Goal: Task Accomplishment & Management: Understand process/instructions

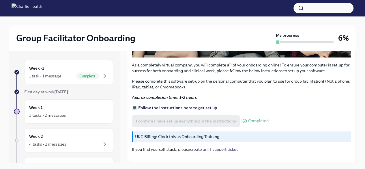
scroll to position [214, 0]
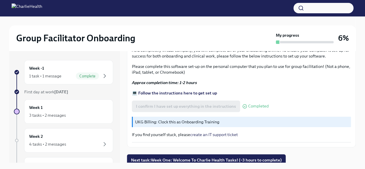
click at [194, 91] on strong "💻 Follow the instructions here to get set up" at bounding box center [174, 92] width 85 height 5
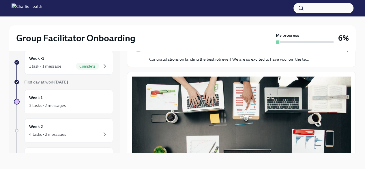
scroll to position [7, 0]
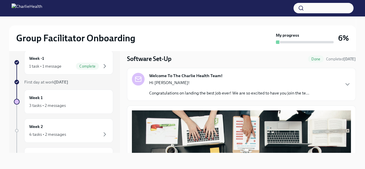
click at [236, 94] on p "Congratulations on landing the best job ever! We are so excited to have you joi…" at bounding box center [229, 93] width 160 height 6
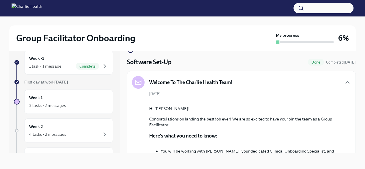
scroll to position [0, 0]
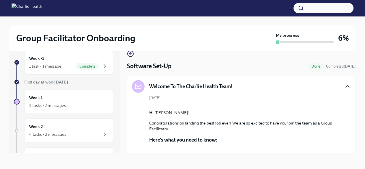
click at [346, 87] on icon "button" at bounding box center [347, 86] width 3 height 2
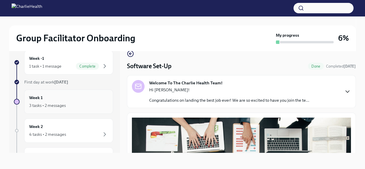
click at [69, 102] on div "3 tasks • 2 messages" at bounding box center [68, 105] width 79 height 7
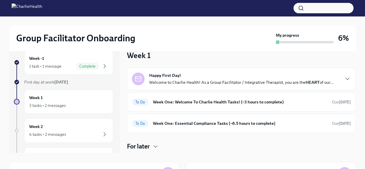
click at [274, 81] on p "Welcome to Charlie Health! As a Group Facilitator / Integrative Therapist, you …" at bounding box center [241, 82] width 184 height 6
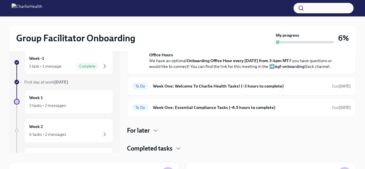
scroll to position [247, 0]
click at [253, 89] on h6 "Week One: Welcome To Charlie Health Tasks! (~3 hours to complete)" at bounding box center [240, 86] width 175 height 6
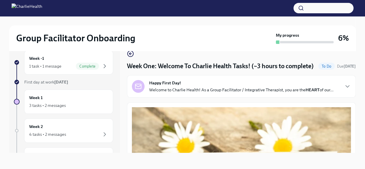
scroll to position [0, 0]
click at [253, 92] on div "Happy First Day! Welcome to Charlie Health! As a Group Facilitator / Integrativ…" at bounding box center [241, 86] width 184 height 13
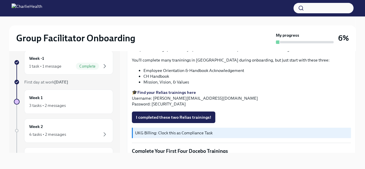
scroll to position [827, 0]
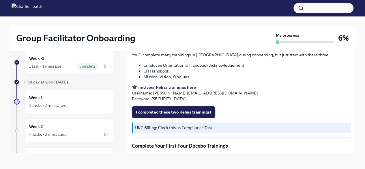
click at [157, 12] on span "UKG Billing Guide" at bounding box center [156, 9] width 40 height 6
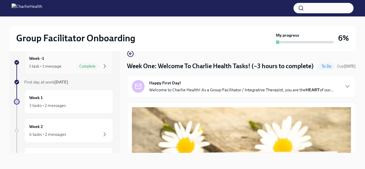
click at [68, 67] on div "1 task • 1 message Complete" at bounding box center [68, 66] width 79 height 7
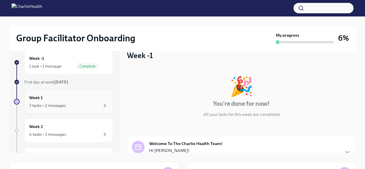
click at [70, 102] on div "3 tasks • 2 messages" at bounding box center [68, 105] width 79 height 7
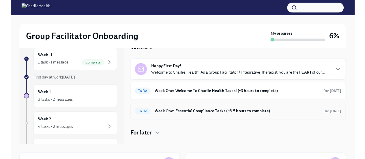
scroll to position [15, 0]
